Goal: Task Accomplishment & Management: Use online tool/utility

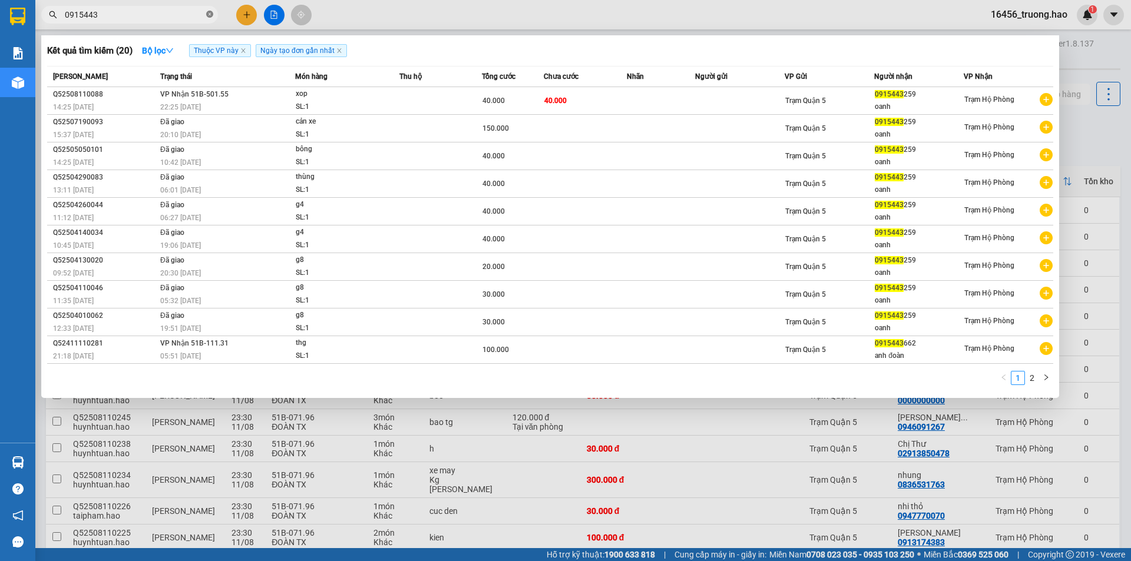
click at [209, 12] on icon "close-circle" at bounding box center [209, 14] width 7 height 7
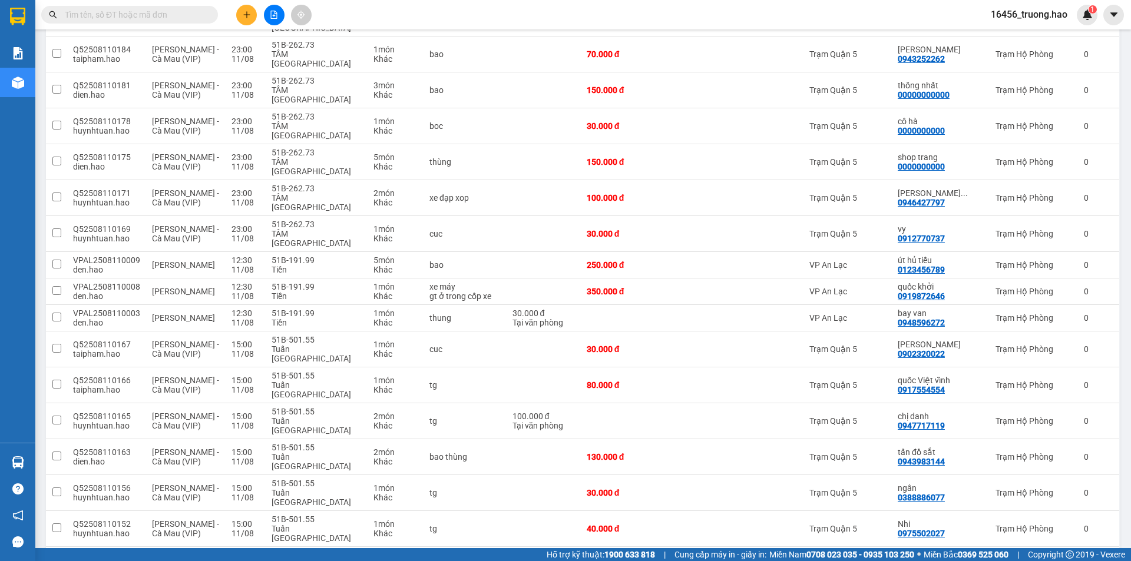
scroll to position [1740, 0]
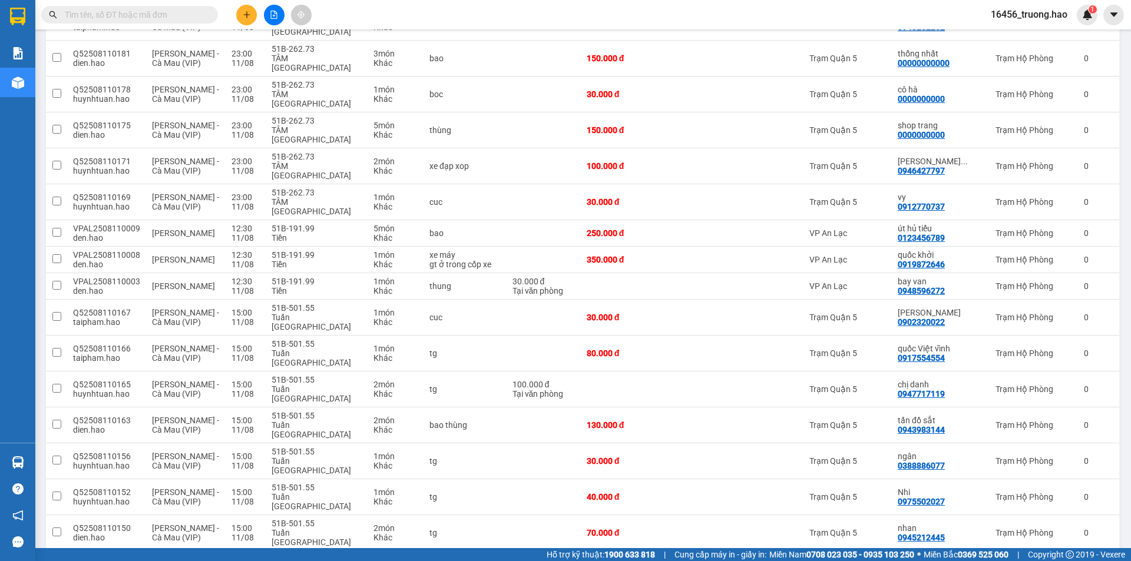
checkbox input "false"
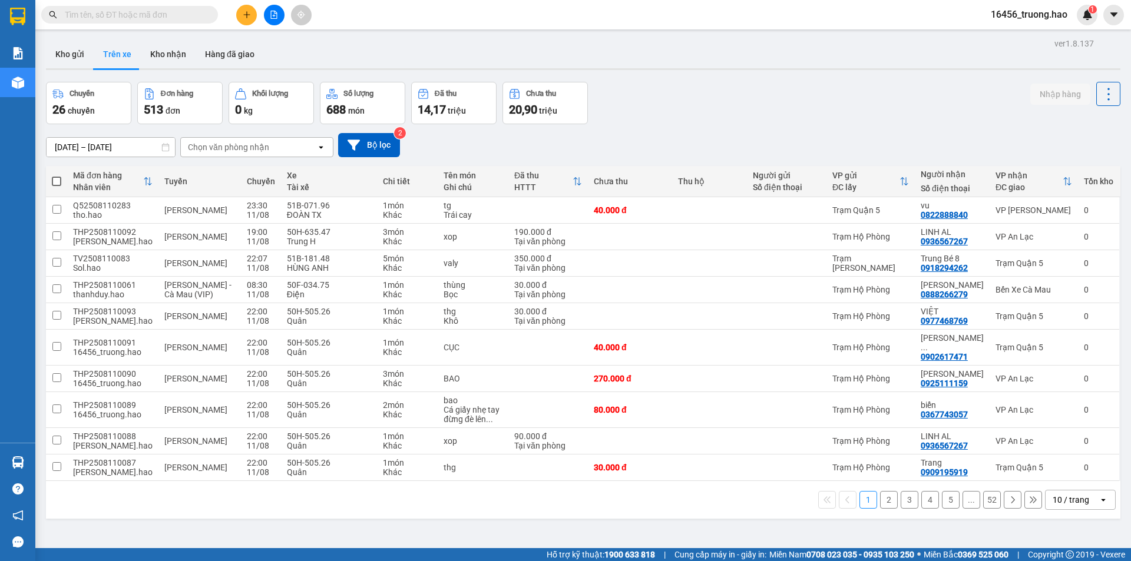
click at [287, 143] on div "Chọn văn phòng nhận" at bounding box center [248, 147] width 135 height 19
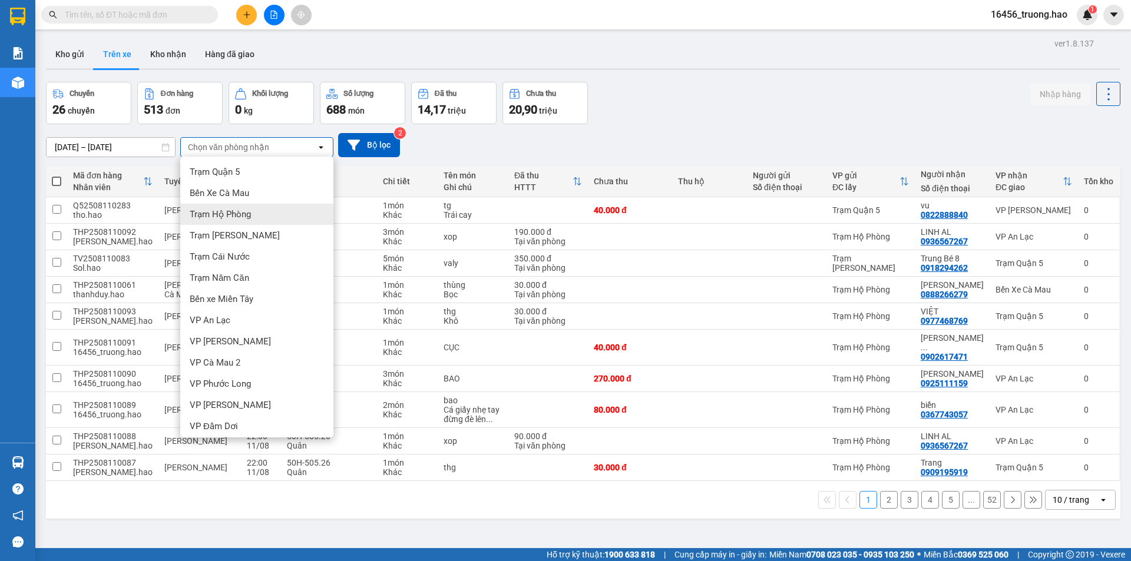
click at [234, 208] on div "Trạm Hộ Phòng" at bounding box center [256, 214] width 153 height 21
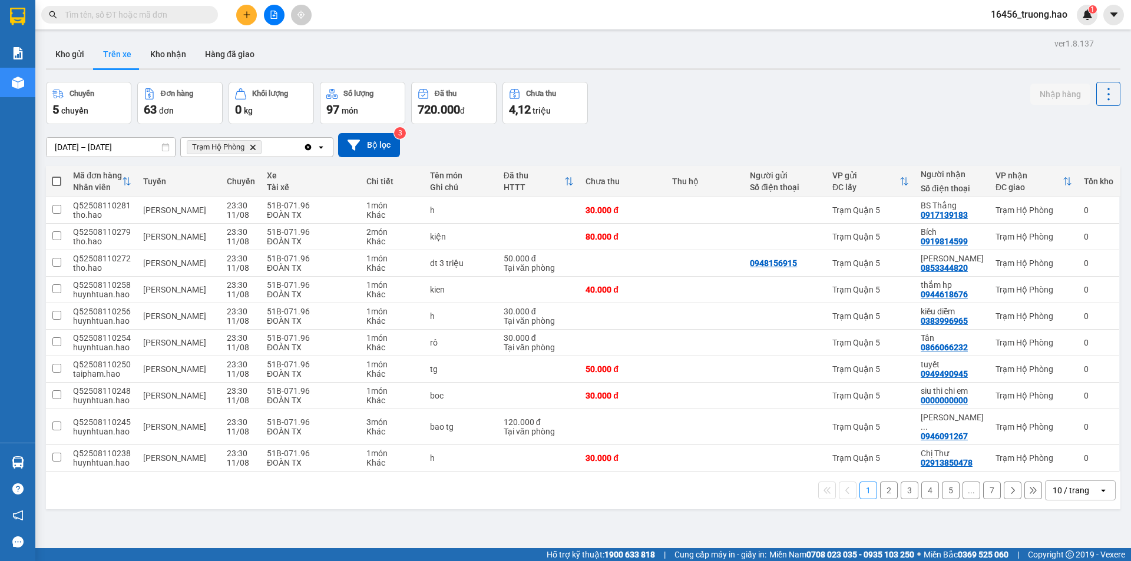
click at [1059, 485] on div "10 / trang" at bounding box center [1070, 491] width 37 height 12
click at [1064, 451] on span "100 / trang" at bounding box center [1066, 455] width 42 height 12
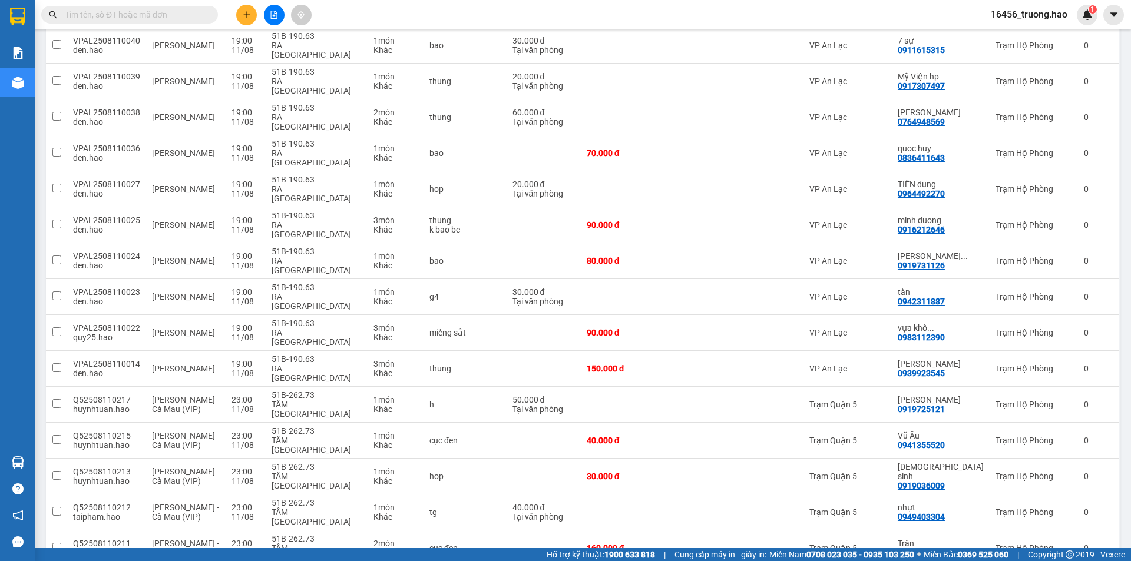
scroll to position [648, 0]
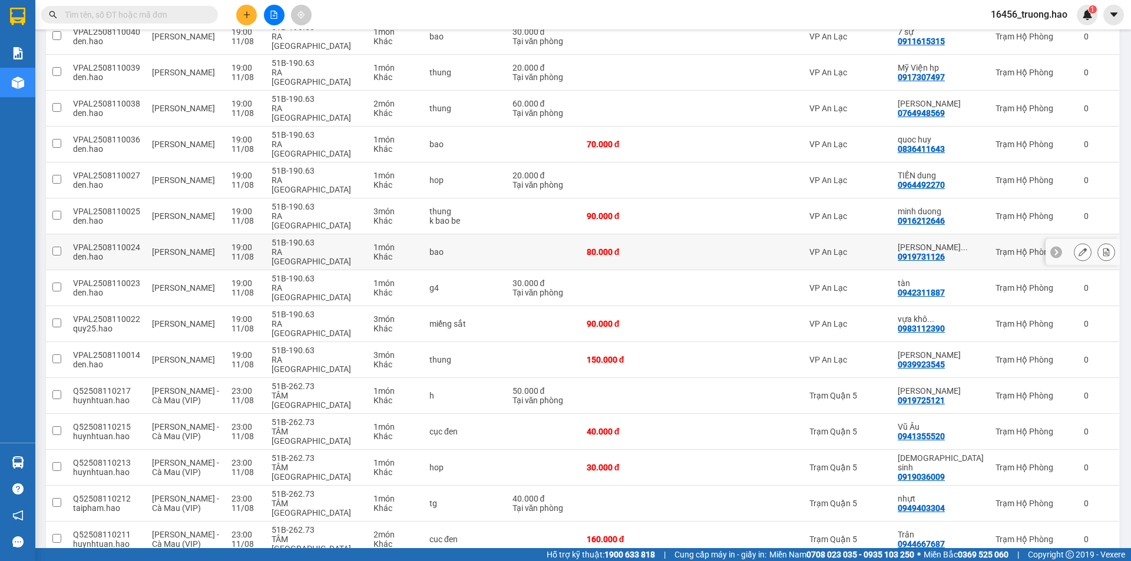
click at [875, 247] on div "VP An Lạc" at bounding box center [847, 251] width 77 height 9
checkbox input "true"
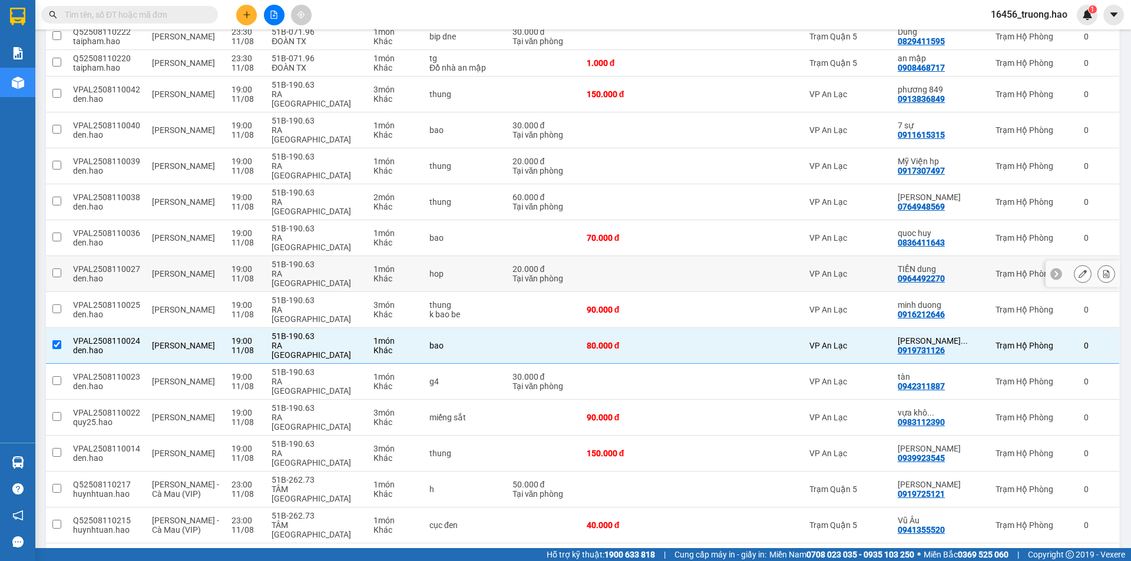
scroll to position [530, 0]
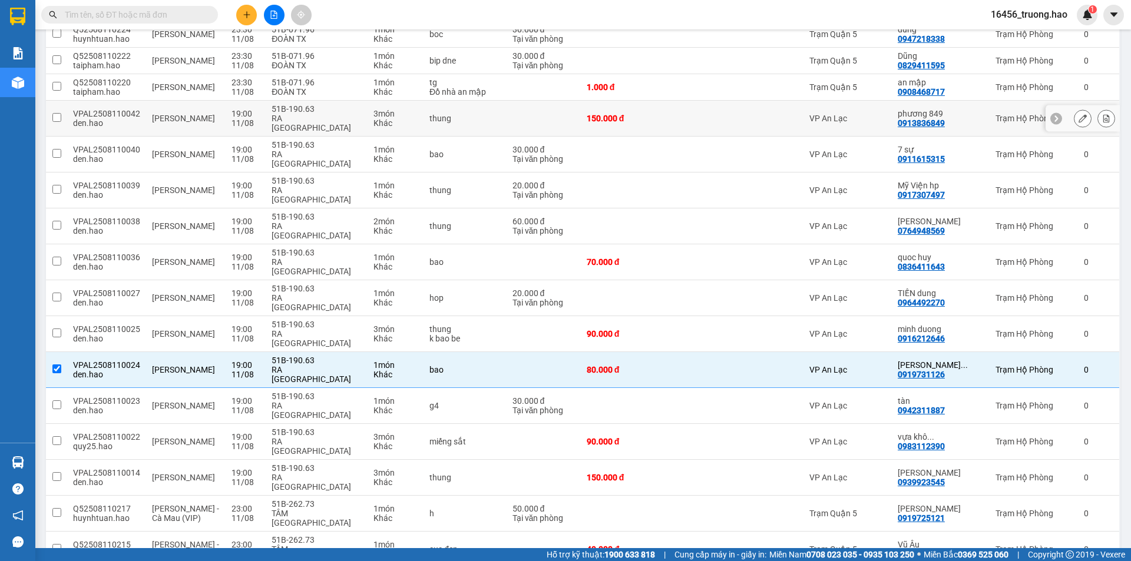
click at [866, 114] on div "VP An Lạc" at bounding box center [847, 118] width 77 height 9
checkbox input "true"
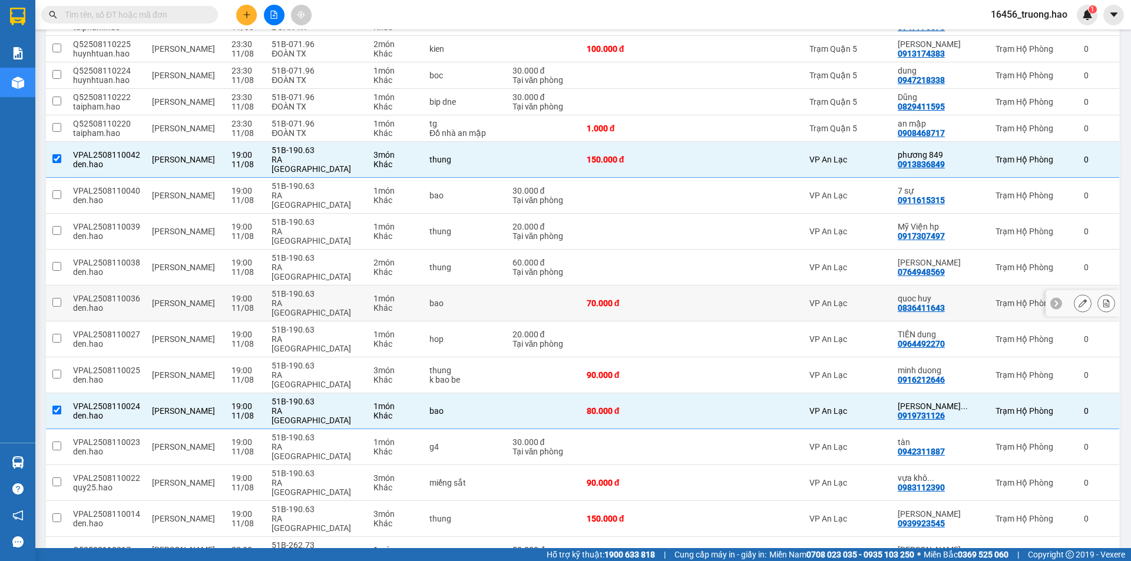
scroll to position [471, 0]
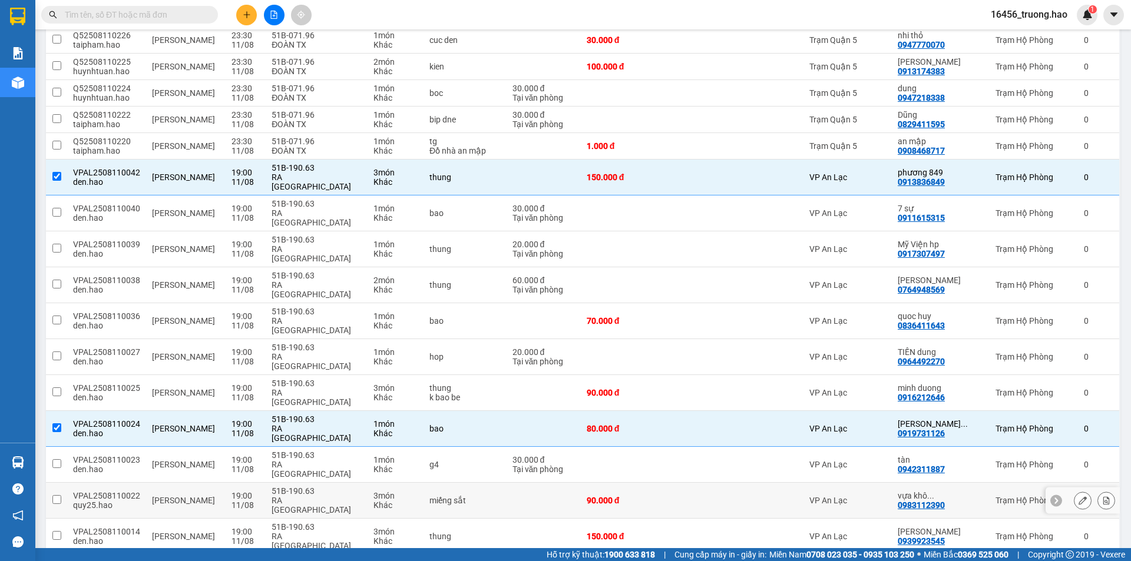
click at [650, 483] on td "90.000 đ" at bounding box center [621, 501] width 80 height 36
checkbox input "true"
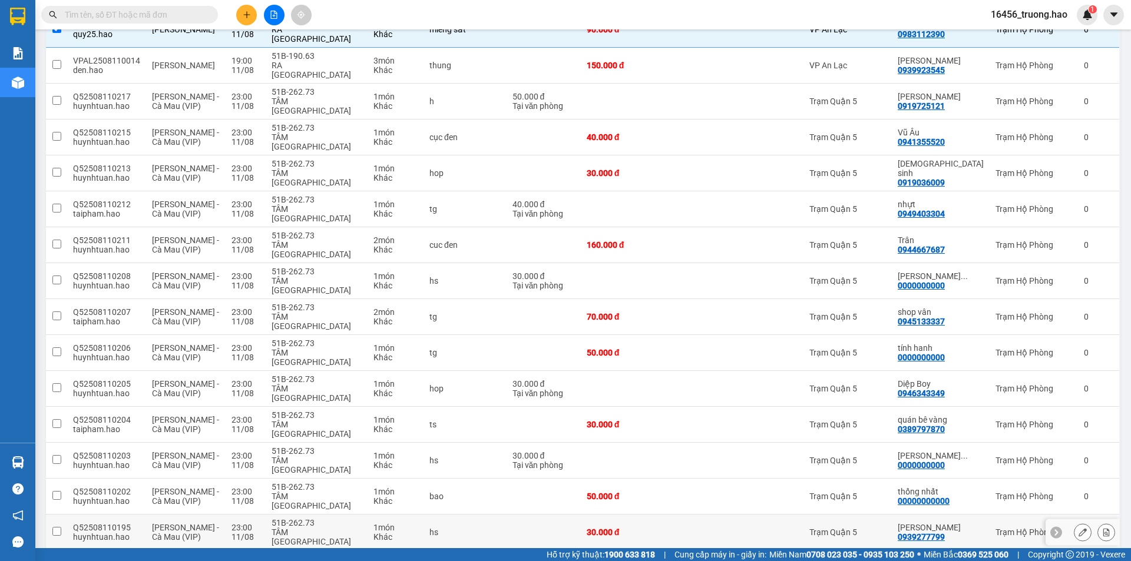
scroll to position [1001, 0]
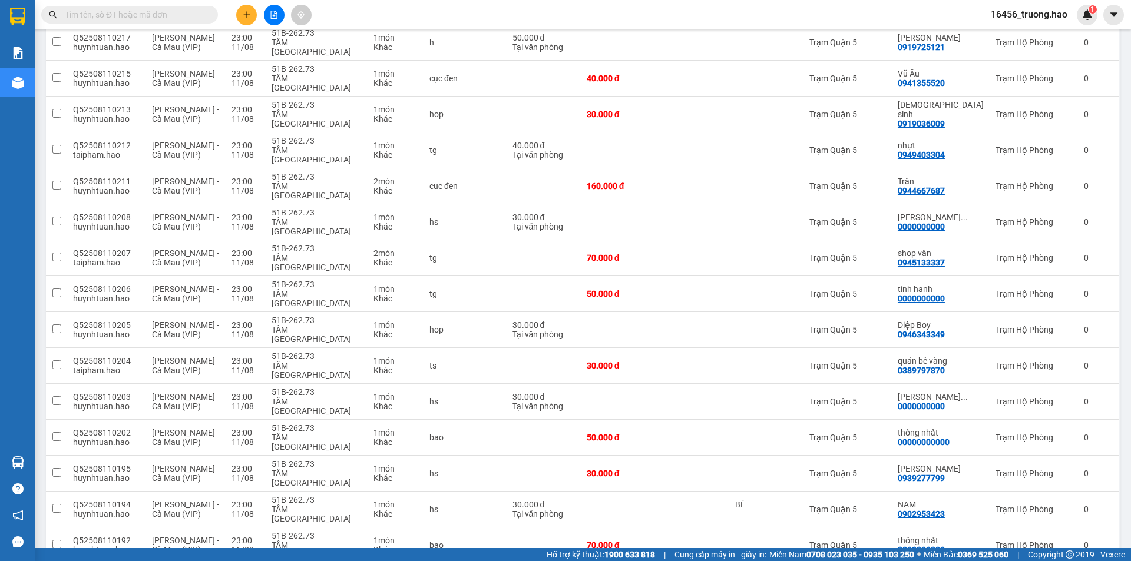
checkbox input "true"
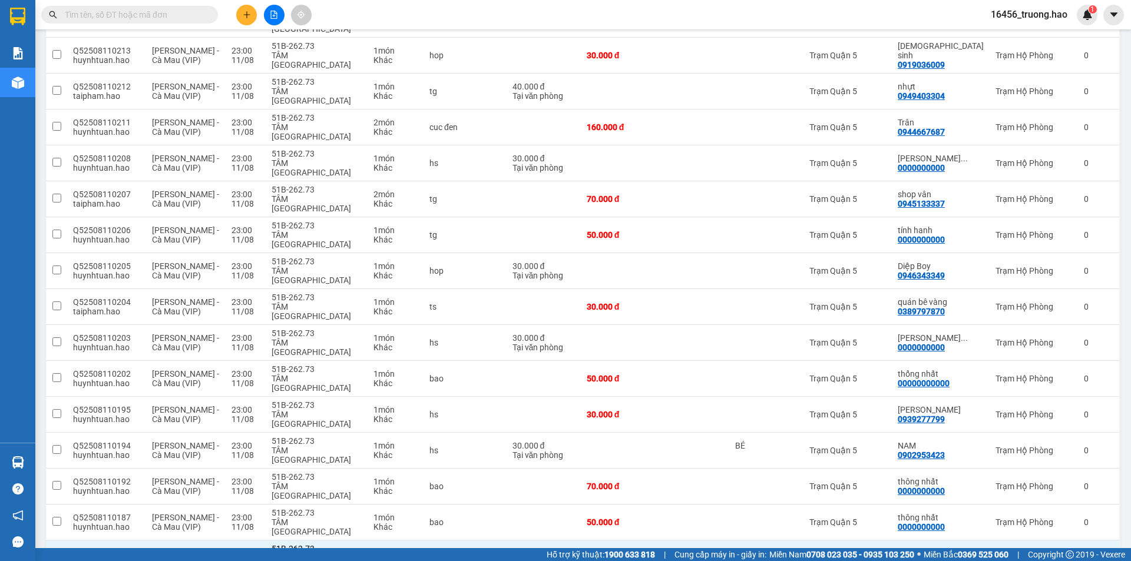
checkbox input "true"
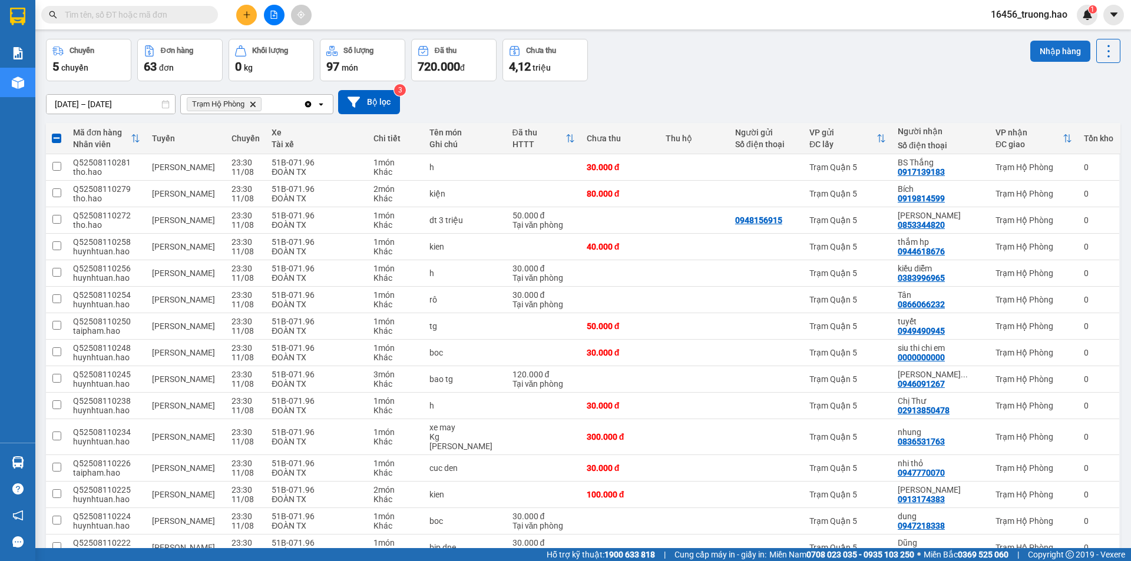
scroll to position [0, 0]
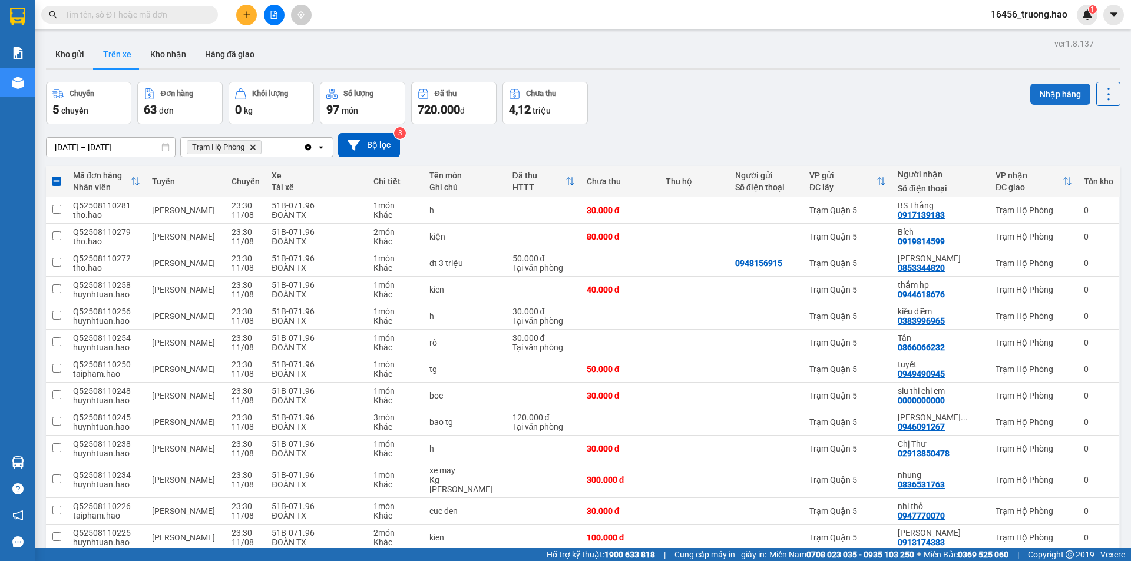
click at [1055, 94] on button "Nhập hàng" at bounding box center [1060, 94] width 60 height 21
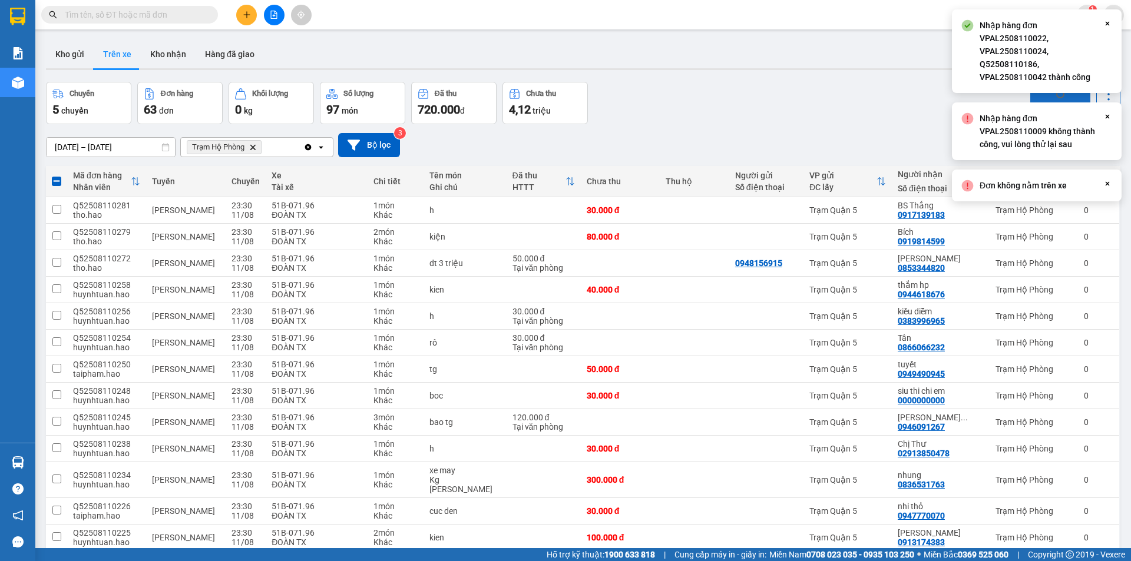
checkbox input "false"
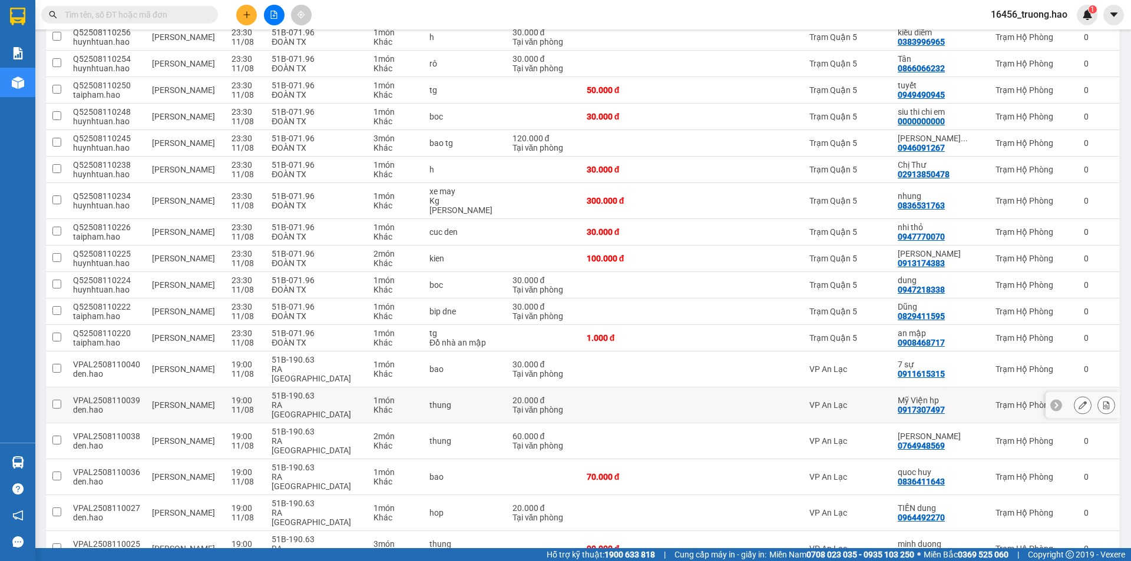
scroll to position [294, 0]
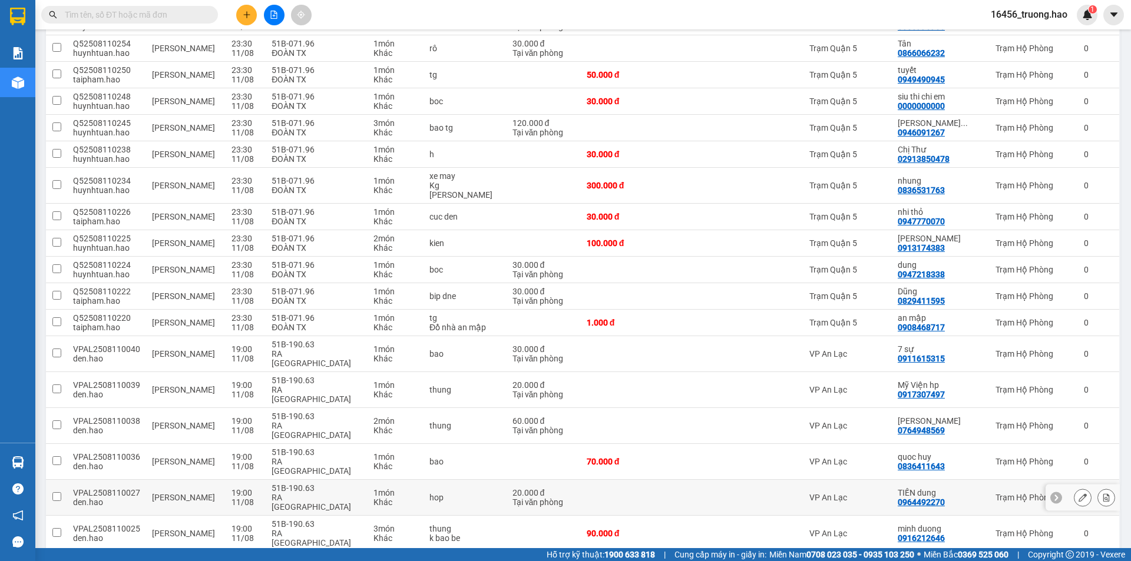
click at [886, 493] on div "VP An Lạc" at bounding box center [847, 497] width 77 height 9
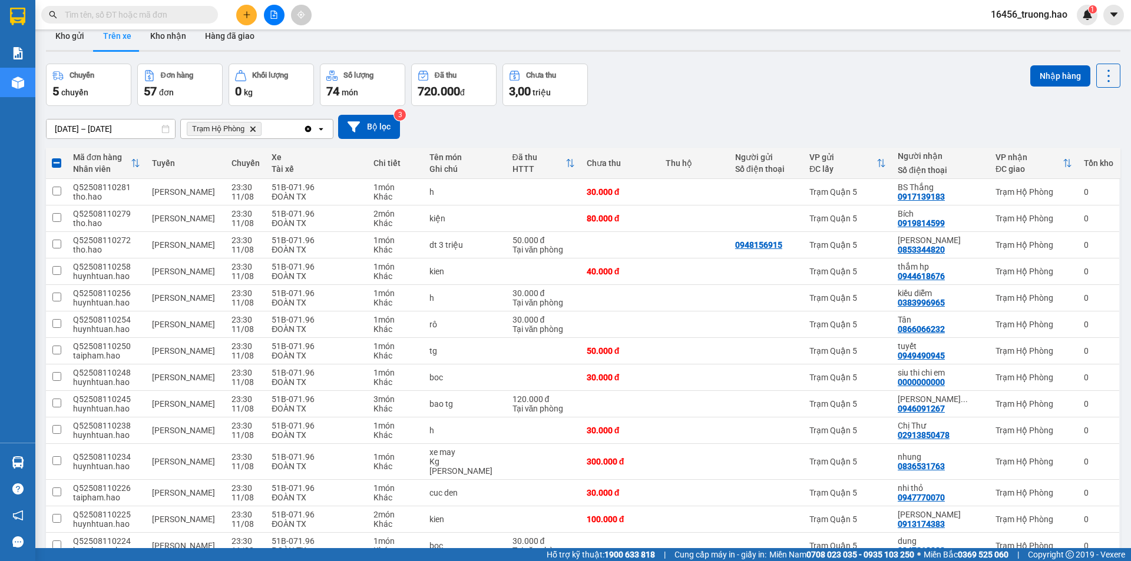
scroll to position [0, 0]
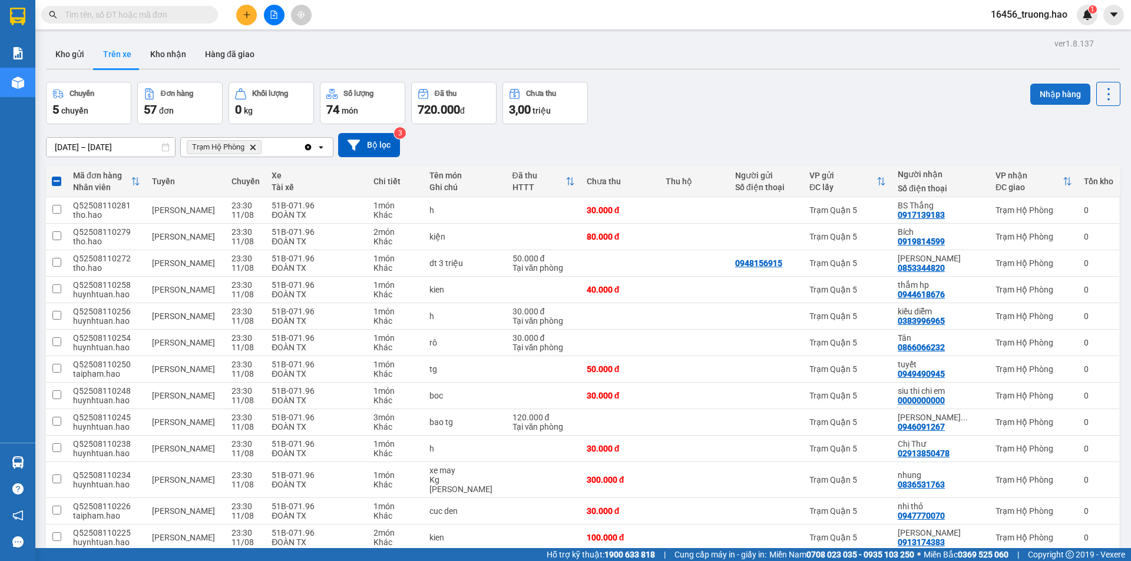
click at [1058, 86] on button "Nhập hàng" at bounding box center [1060, 94] width 60 height 21
checkbox input "false"
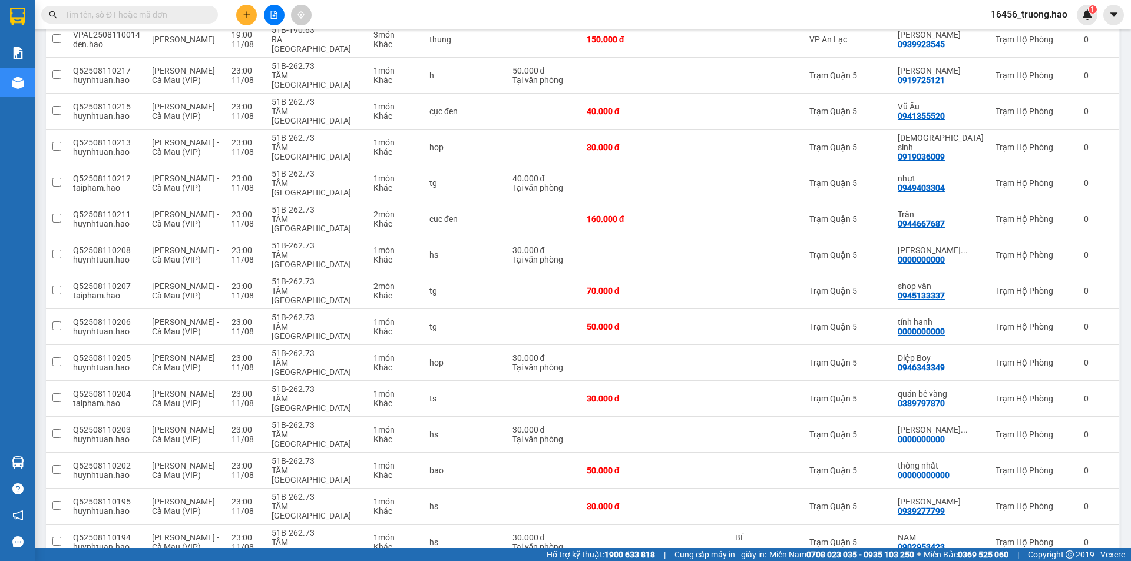
scroll to position [883, 0]
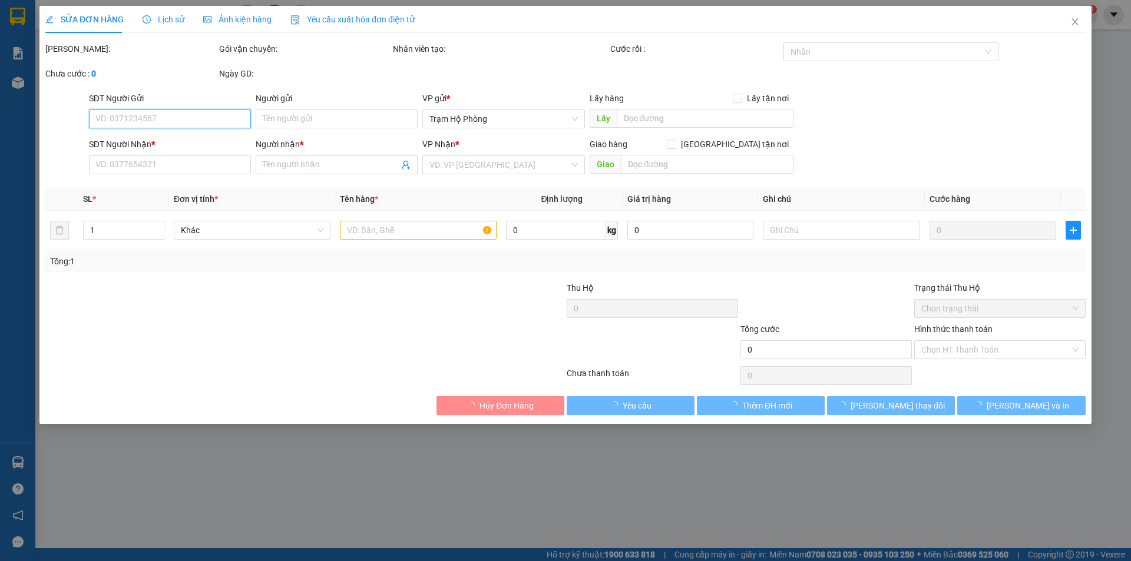
type input "0912770737"
type input "vy"
type input "30.000"
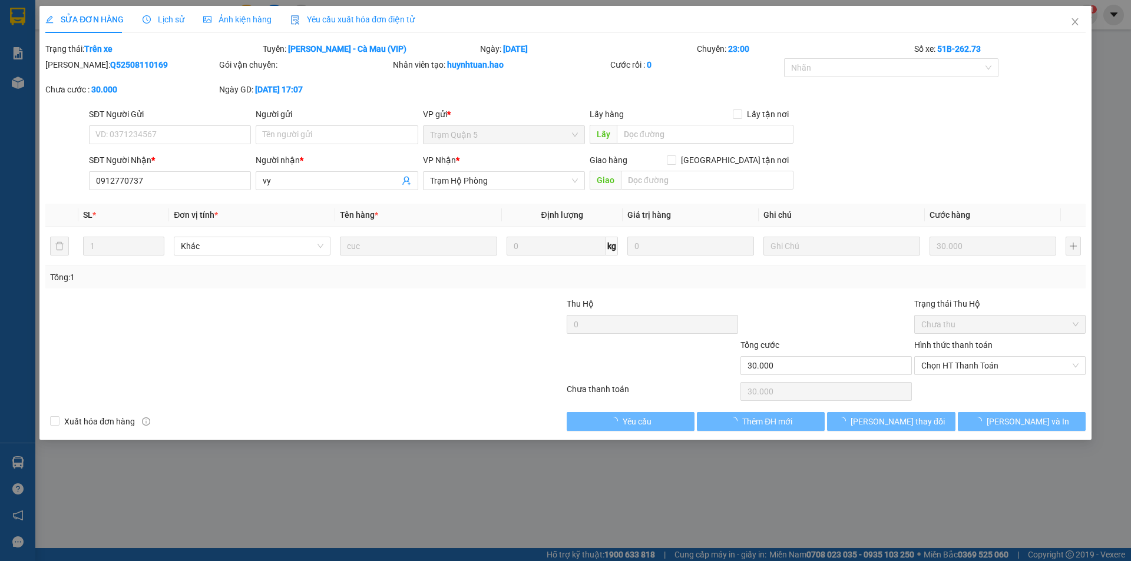
click at [253, 20] on span "Ảnh kiện hàng" at bounding box center [237, 19] width 68 height 9
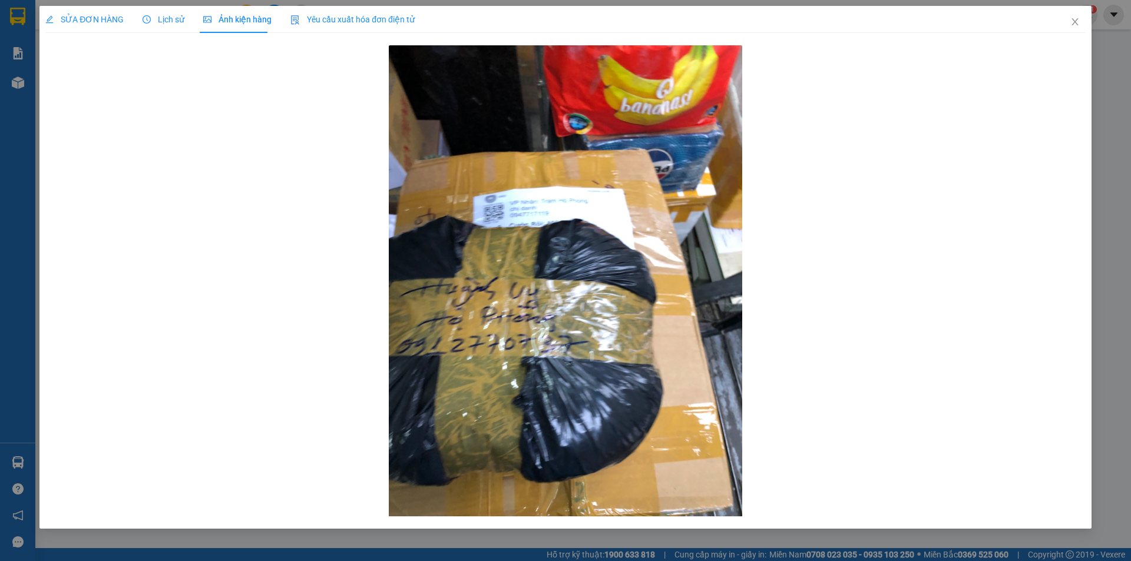
click at [97, 18] on span "SỬA ĐƠN HÀNG" at bounding box center [84, 19] width 78 height 9
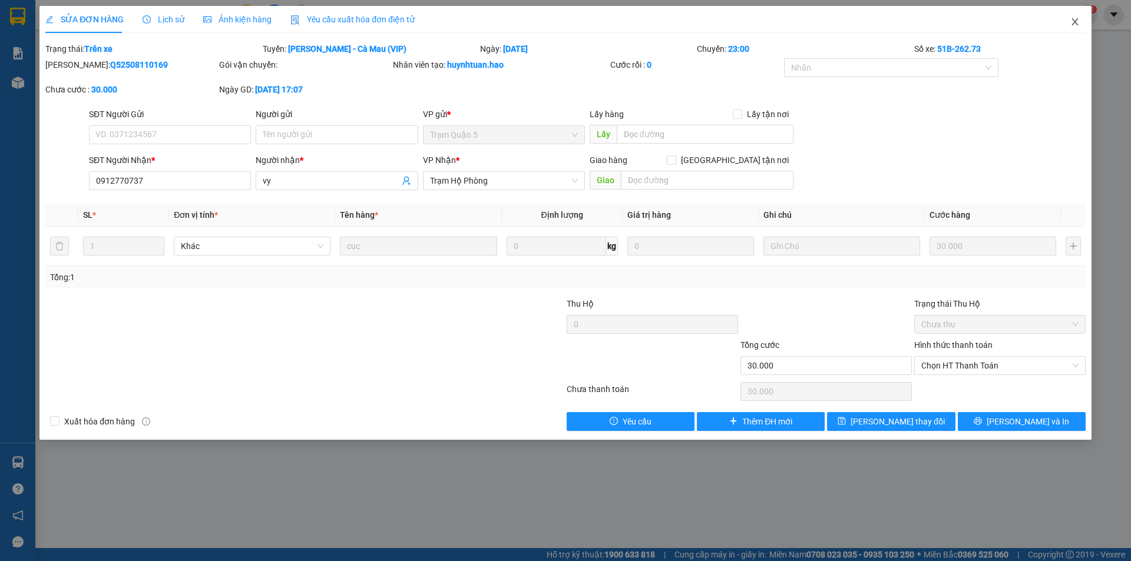
click at [1074, 21] on icon "close" at bounding box center [1074, 21] width 9 height 9
